Goal: Information Seeking & Learning: Learn about a topic

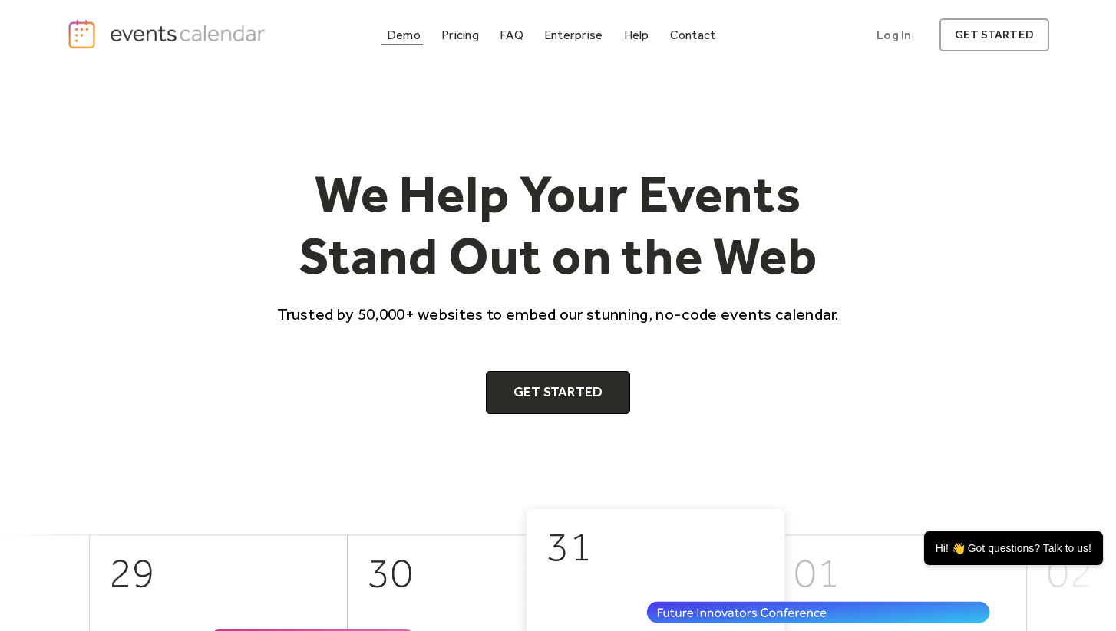
click at [402, 36] on div "Demo" at bounding box center [404, 35] width 34 height 8
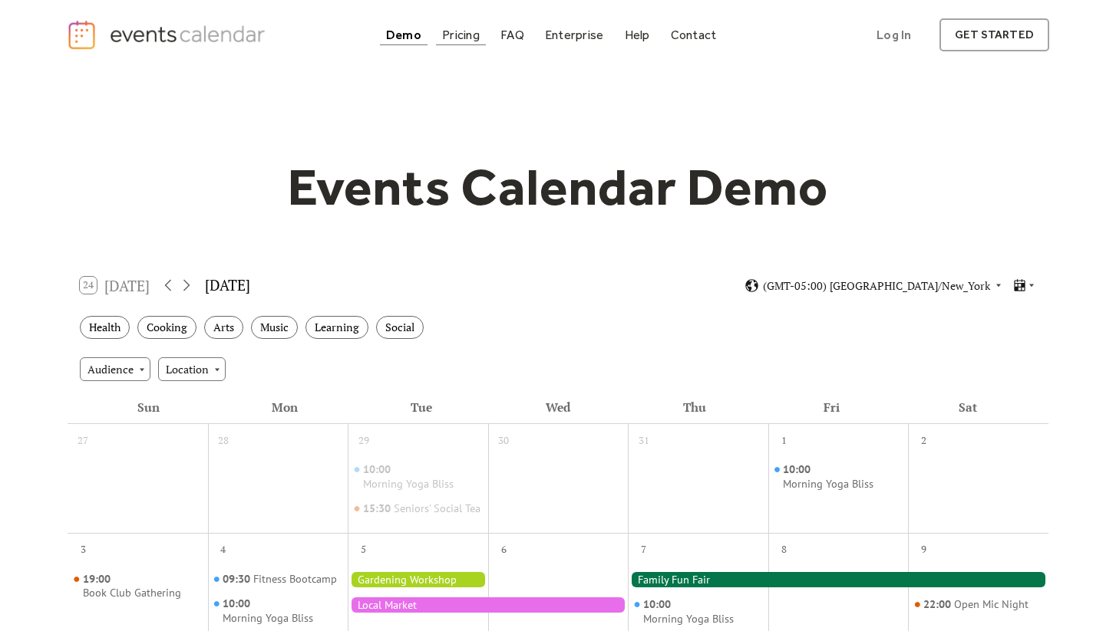
click at [458, 31] on div "Pricing" at bounding box center [461, 35] width 38 height 8
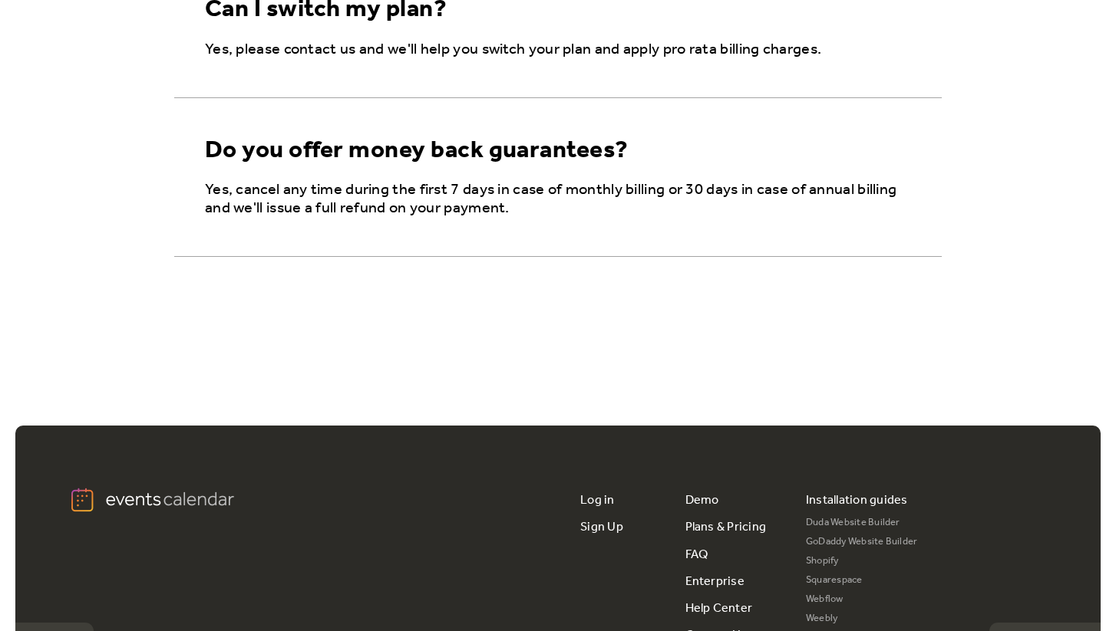
scroll to position [2911, 0]
